Goal: Task Accomplishment & Management: Manage account settings

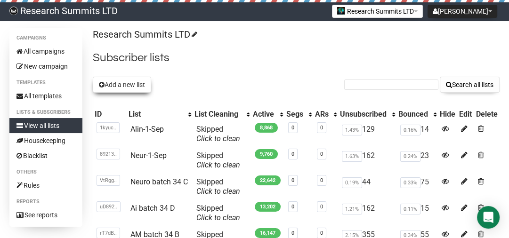
click at [132, 92] on button "Add a new list" at bounding box center [122, 85] width 58 height 16
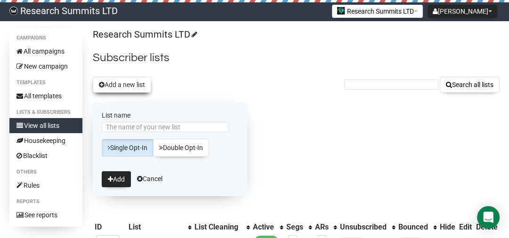
click at [132, 92] on button "Add a new list" at bounding box center [122, 85] width 58 height 16
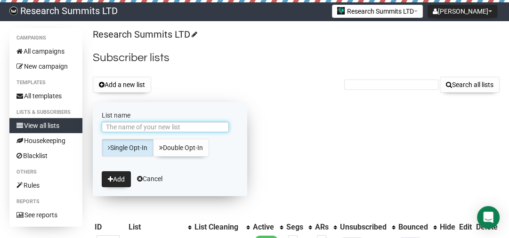
click at [128, 128] on input "List name" at bounding box center [165, 127] width 127 height 10
type input "[PERSON_NAME]-2-Sep"
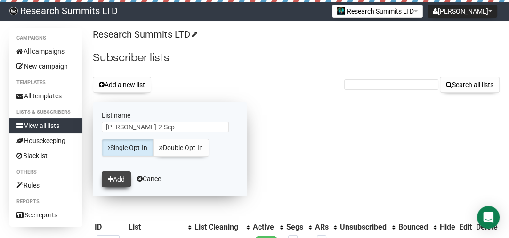
click at [117, 172] on button "Add" at bounding box center [116, 180] width 29 height 16
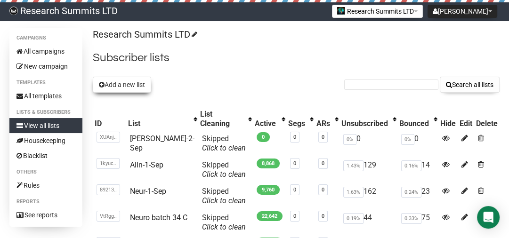
click at [121, 82] on button "Add a new list" at bounding box center [122, 85] width 58 height 16
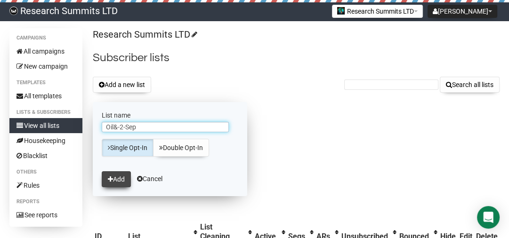
type input "Oil&-2-Sep"
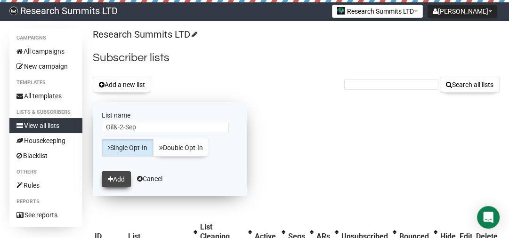
click at [109, 177] on icon "submit" at bounding box center [110, 179] width 5 height 7
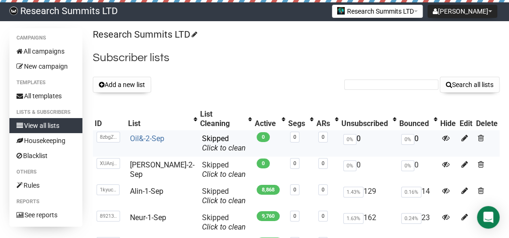
click at [156, 134] on link "Oil&-2-Sep" at bounding box center [147, 138] width 34 height 9
click at [107, 81] on button "Add a new list" at bounding box center [122, 85] width 58 height 16
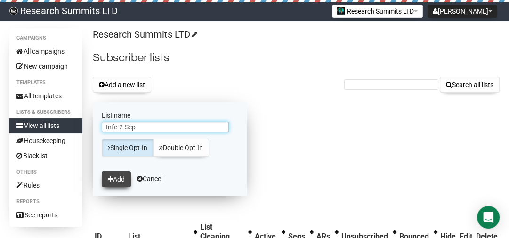
type input "Infe-2-Sep"
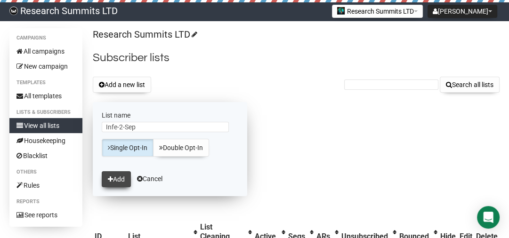
click at [118, 175] on button "Add" at bounding box center [116, 180] width 29 height 16
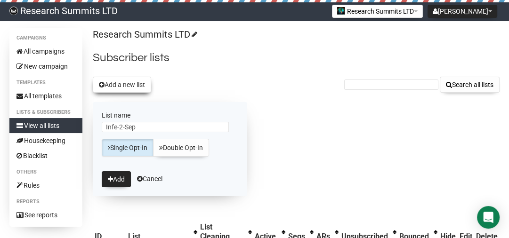
click at [136, 89] on button "Add a new list" at bounding box center [122, 85] width 58 height 16
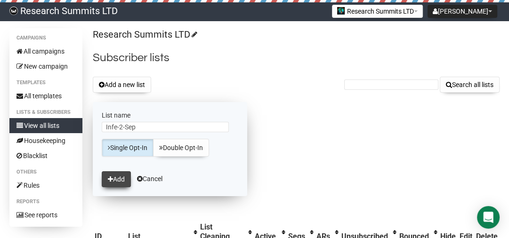
click at [121, 182] on button "Add" at bounding box center [116, 180] width 29 height 16
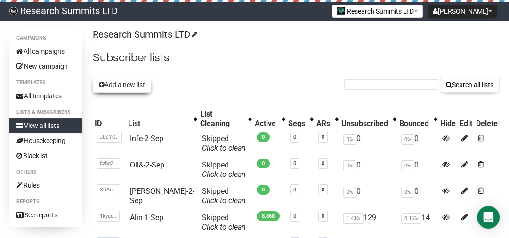
click at [135, 84] on button "Add a new list" at bounding box center [122, 85] width 58 height 16
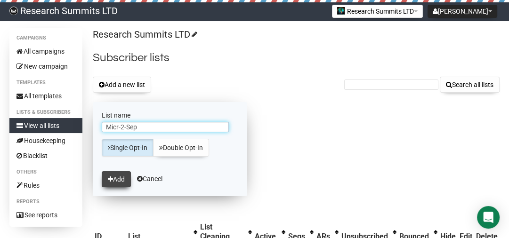
type input "Micr-2-Sep"
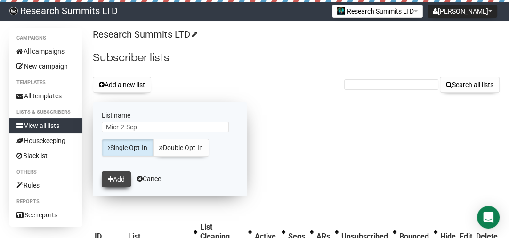
click at [109, 178] on icon "submit" at bounding box center [110, 179] width 5 height 7
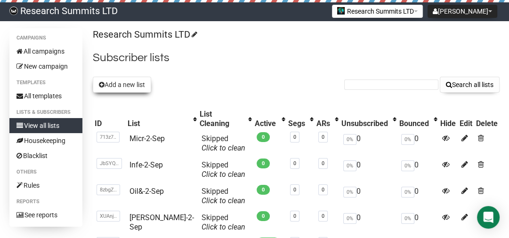
click at [115, 80] on button "Add a new list" at bounding box center [122, 85] width 58 height 16
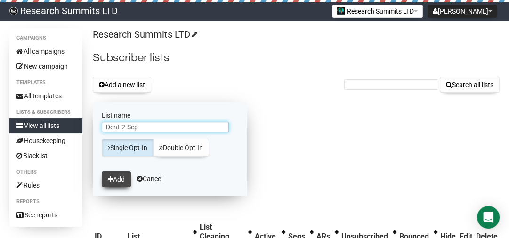
type input "Dent-2-Sep"
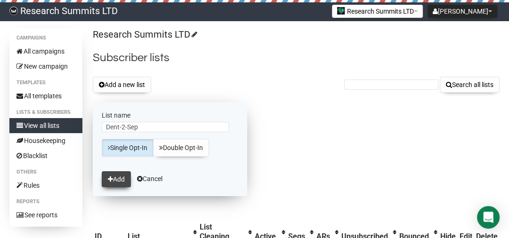
click at [114, 178] on button "Add" at bounding box center [116, 180] width 29 height 16
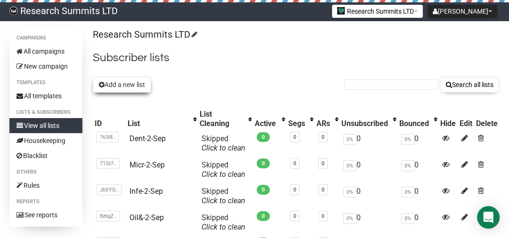
click at [117, 83] on button "Add a new list" at bounding box center [122, 85] width 58 height 16
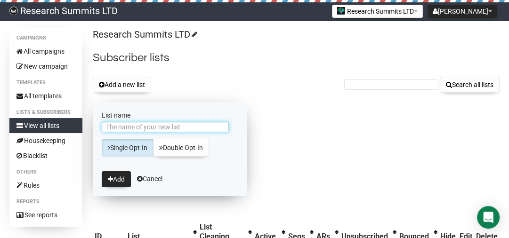
click at [183, 125] on input "List name" at bounding box center [165, 127] width 127 height 10
type input "Onco-2-Sep"
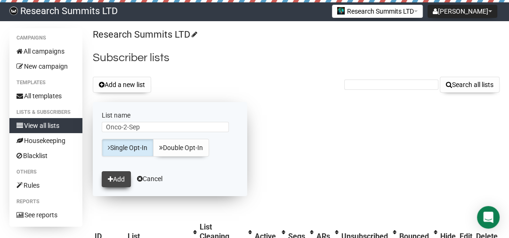
click at [119, 181] on button "Add" at bounding box center [116, 180] width 29 height 16
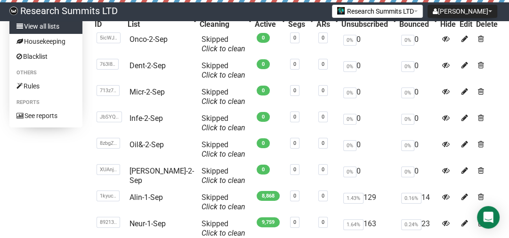
scroll to position [111, 0]
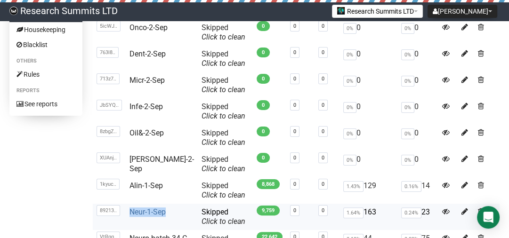
drag, startPoint x: 170, startPoint y: 203, endPoint x: 130, endPoint y: 204, distance: 39.6
click at [130, 204] on td "Neur-1-Sep" at bounding box center [162, 217] width 72 height 26
copy link "Neur-1-Sep"
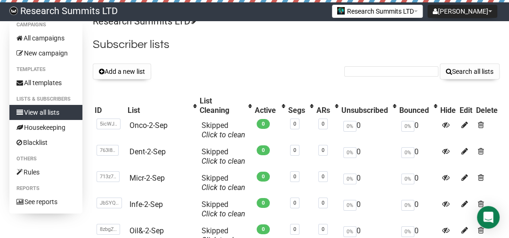
scroll to position [13, 0]
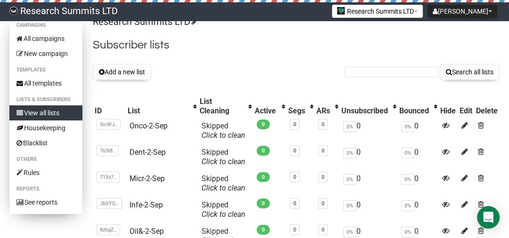
click at [66, 111] on link "View all lists" at bounding box center [45, 113] width 73 height 15
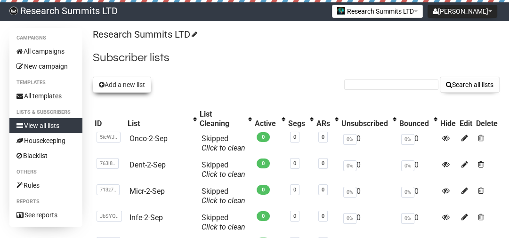
click at [123, 86] on button "Add a new list" at bounding box center [122, 85] width 58 height 16
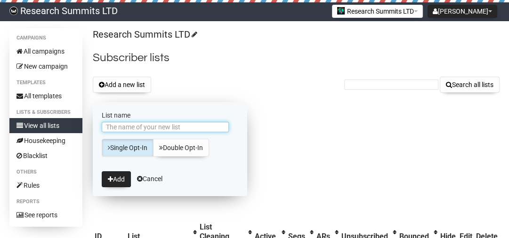
paste input "Neur-1-Sep"
click at [119, 127] on input "List name" at bounding box center [165, 127] width 127 height 10
click at [126, 126] on input "Neur-1-Sep" at bounding box center [165, 127] width 127 height 10
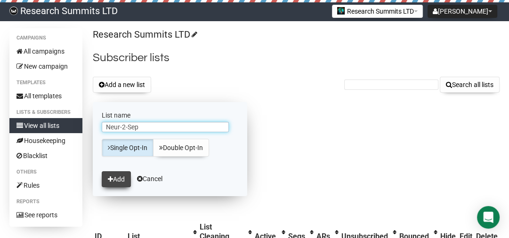
type input "Neur-2-Sep"
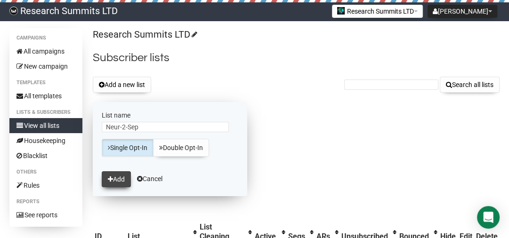
click at [117, 175] on button "Add" at bounding box center [116, 180] width 29 height 16
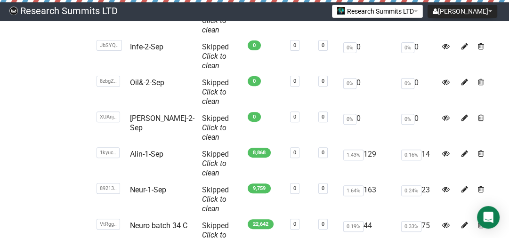
scroll to position [191, 0]
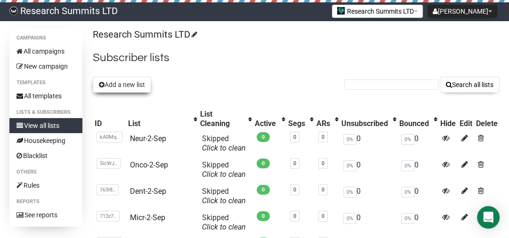
click at [124, 85] on button "Add a new list" at bounding box center [122, 85] width 58 height 16
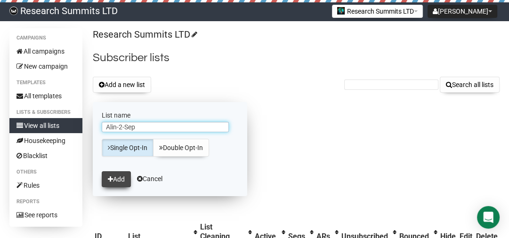
type input "Alin-2-Sep"
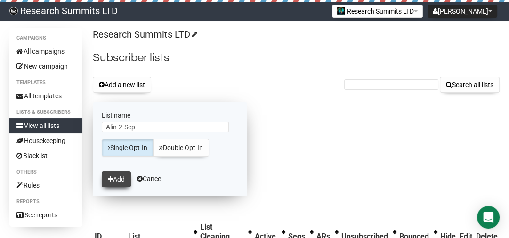
click at [115, 179] on button "Add" at bounding box center [116, 180] width 29 height 16
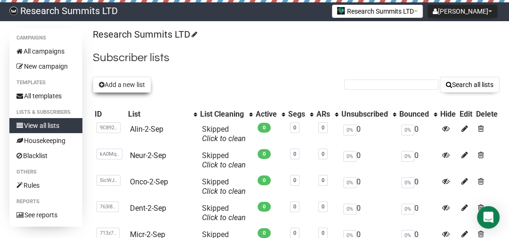
click at [113, 87] on button "Add a new list" at bounding box center [122, 85] width 58 height 16
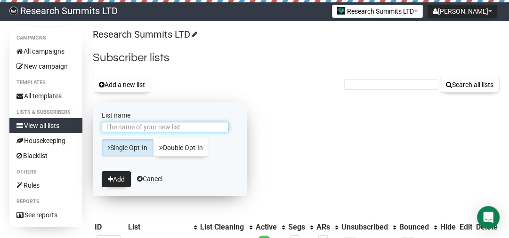
click at [198, 127] on input "List name" at bounding box center [165, 127] width 127 height 10
type input "CSDP-2-Sep"
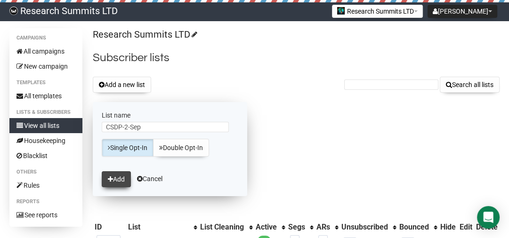
click at [113, 181] on button "Add" at bounding box center [116, 180] width 29 height 16
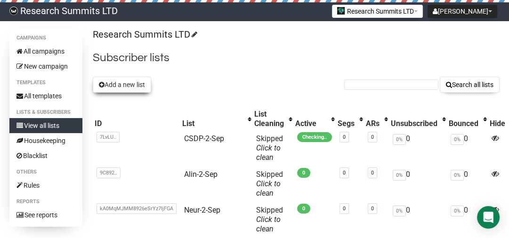
click at [127, 84] on button "Add a new list" at bounding box center [122, 85] width 58 height 16
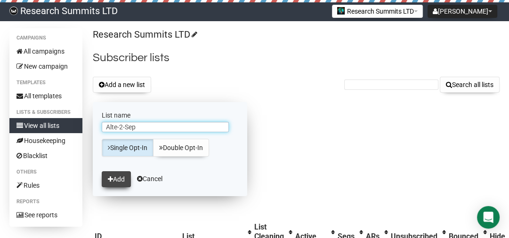
type input "Alte-2-Sep"
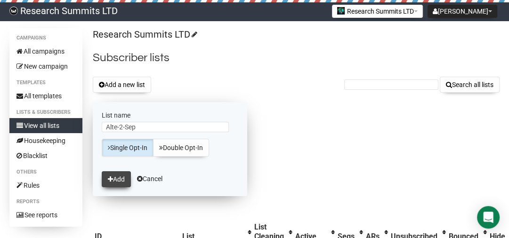
click at [112, 177] on icon "submit" at bounding box center [110, 179] width 5 height 7
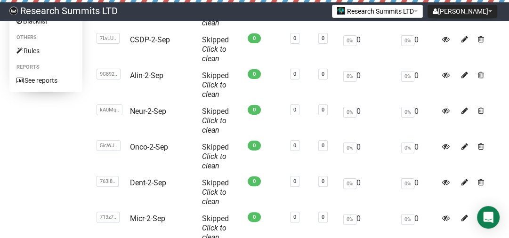
scroll to position [137, 0]
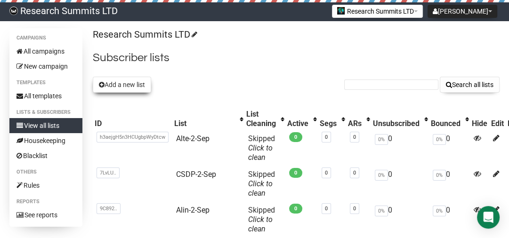
click at [136, 79] on button "Add a new list" at bounding box center [122, 85] width 58 height 16
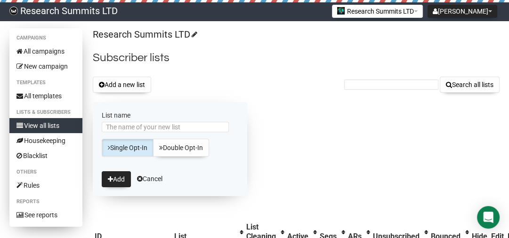
click at [58, 123] on link "View all lists" at bounding box center [45, 125] width 73 height 15
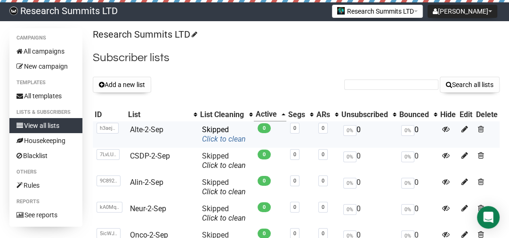
click at [202, 138] on link "Click to clean" at bounding box center [224, 139] width 44 height 9
click at [152, 127] on link "Alte-2-Sep" at bounding box center [146, 129] width 33 height 9
